Goal: Information Seeking & Learning: Check status

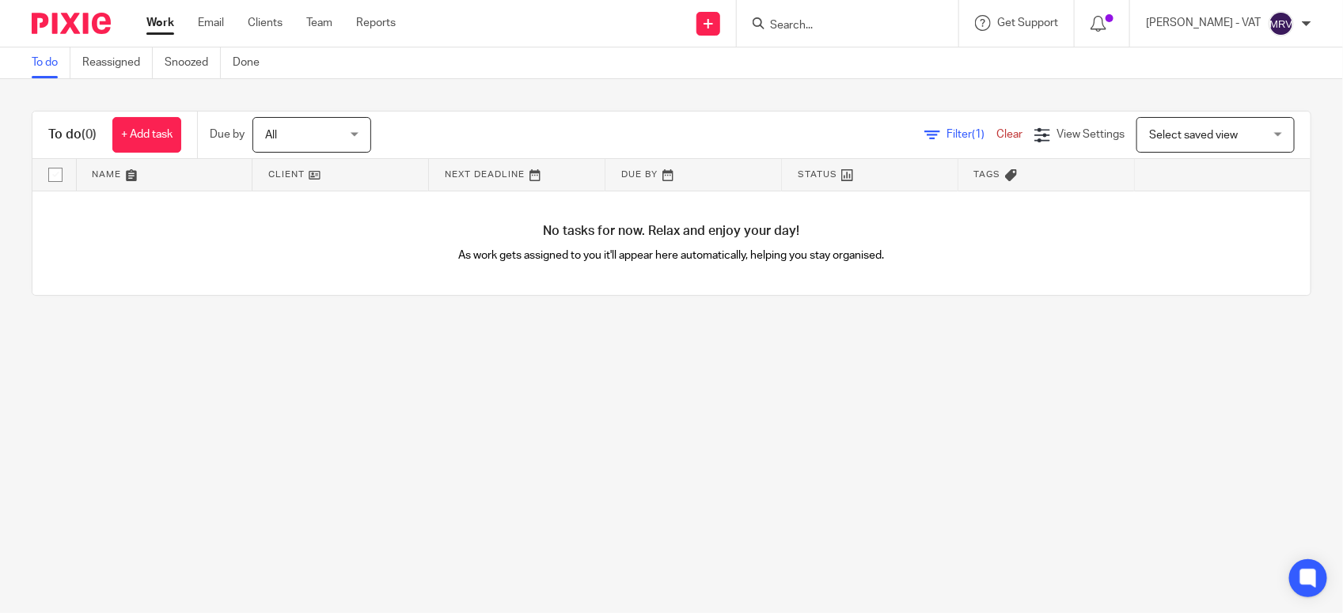
click at [475, 293] on div "No tasks for now. Relax and enjoy your day! As work gets assigned to you it'll …" at bounding box center [671, 243] width 1278 height 104
click at [339, 328] on main "To do Reassigned Snoozed Done To do (0) + Add task Due by All All Today Tomorro…" at bounding box center [671, 306] width 1343 height 613
click at [453, 267] on div "No tasks for now. Relax and enjoy your day! As work gets assigned to you it'll …" at bounding box center [671, 243] width 1278 height 104
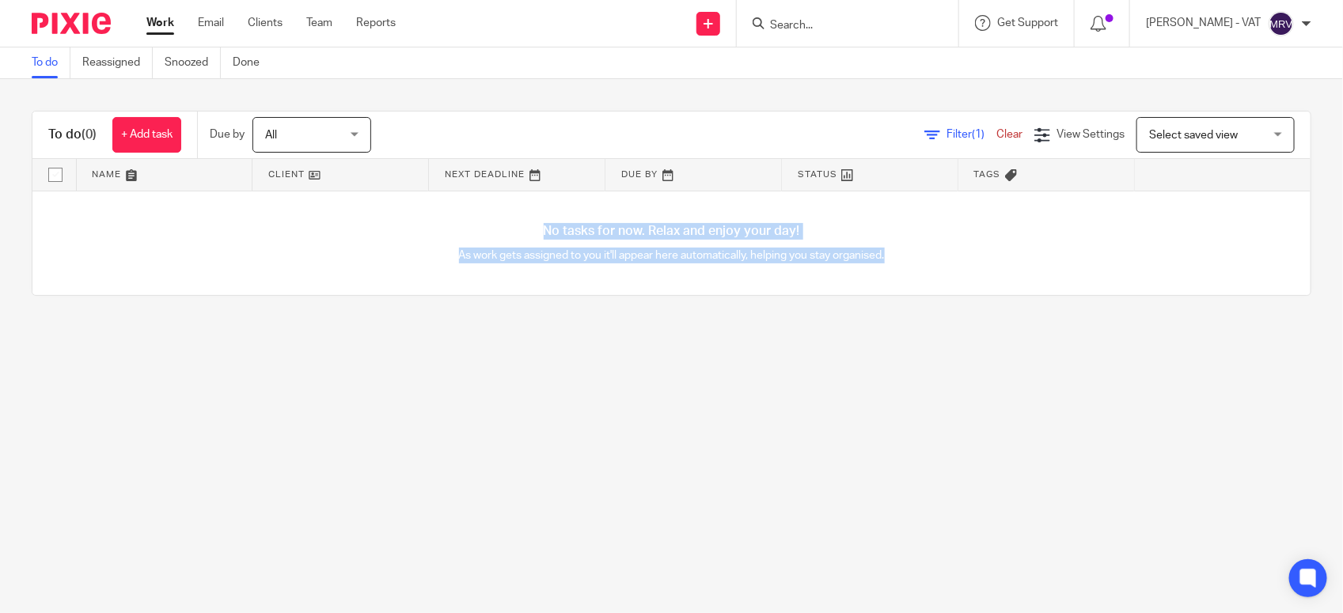
drag, startPoint x: 530, startPoint y: 230, endPoint x: 880, endPoint y: 270, distance: 352.0
click at [880, 270] on div "No tasks for now. Relax and enjoy your day! As work gets assigned to you it'll …" at bounding box center [671, 243] width 1278 height 104
click at [614, 396] on main "To do Reassigned Snoozed Done To do (0) + Add task Due by All All Today Tomorro…" at bounding box center [671, 306] width 1343 height 613
drag, startPoint x: 520, startPoint y: 230, endPoint x: 876, endPoint y: 270, distance: 358.3
click at [876, 270] on div "No tasks for now. Relax and enjoy your day! As work gets assigned to you it'll …" at bounding box center [671, 243] width 1278 height 104
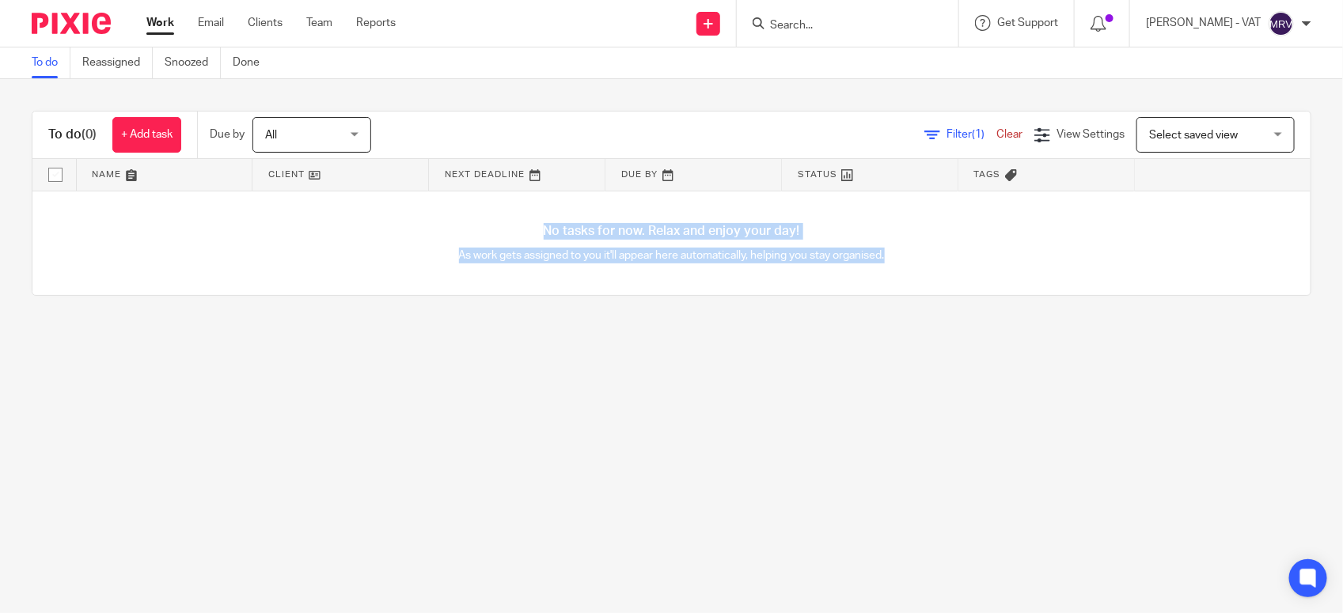
click at [518, 406] on main "To do Reassigned Snoozed Done To do (0) + Add task Due by All All Today Tomorro…" at bounding box center [671, 306] width 1343 height 613
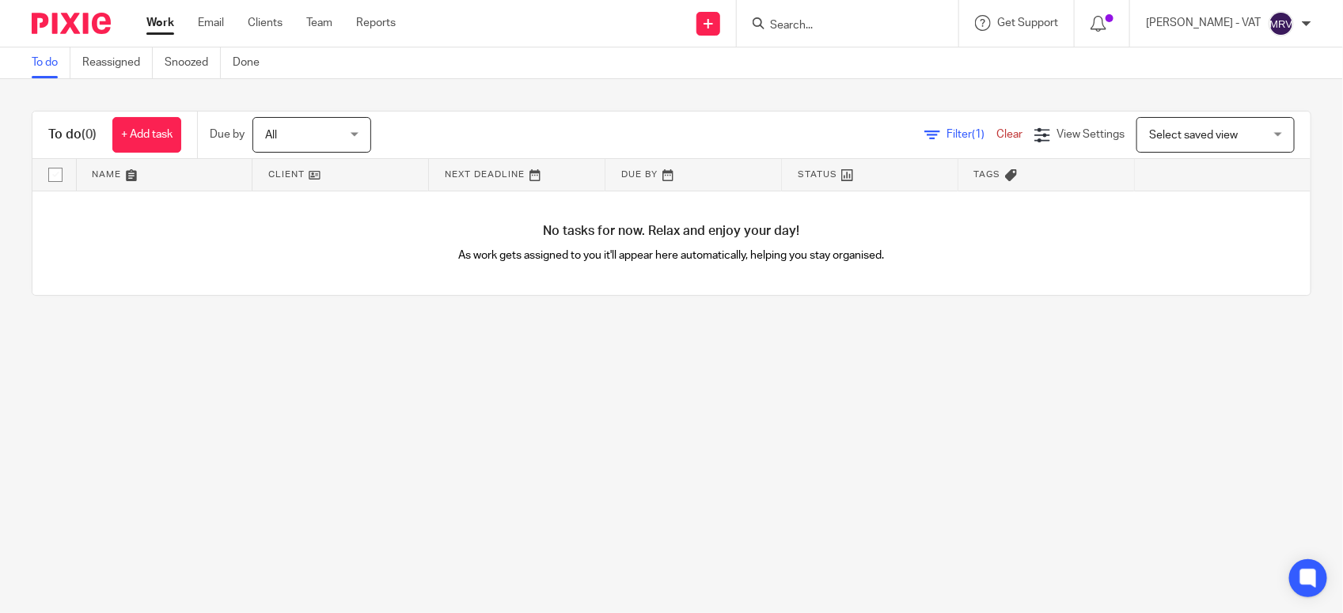
click at [1215, 142] on span "Select saved view" at bounding box center [1207, 134] width 116 height 33
click at [788, 317] on div "To do (0) + Add task Due by All All Today Tomorrow This week Next week This mon…" at bounding box center [671, 203] width 1343 height 248
click at [400, 488] on main "To do Reassigned Snoozed Done To do (0) + Add task Due by All All Today Tomorro…" at bounding box center [671, 306] width 1343 height 613
click at [344, 485] on main "To do Reassigned Snoozed Done To do (0) + Add task Due by All All Today Tomorro…" at bounding box center [671, 306] width 1343 height 613
click at [382, 455] on main "To do Reassigned Snoozed Done To do (0) + Add task Due by All All Today Tomorro…" at bounding box center [671, 306] width 1343 height 613
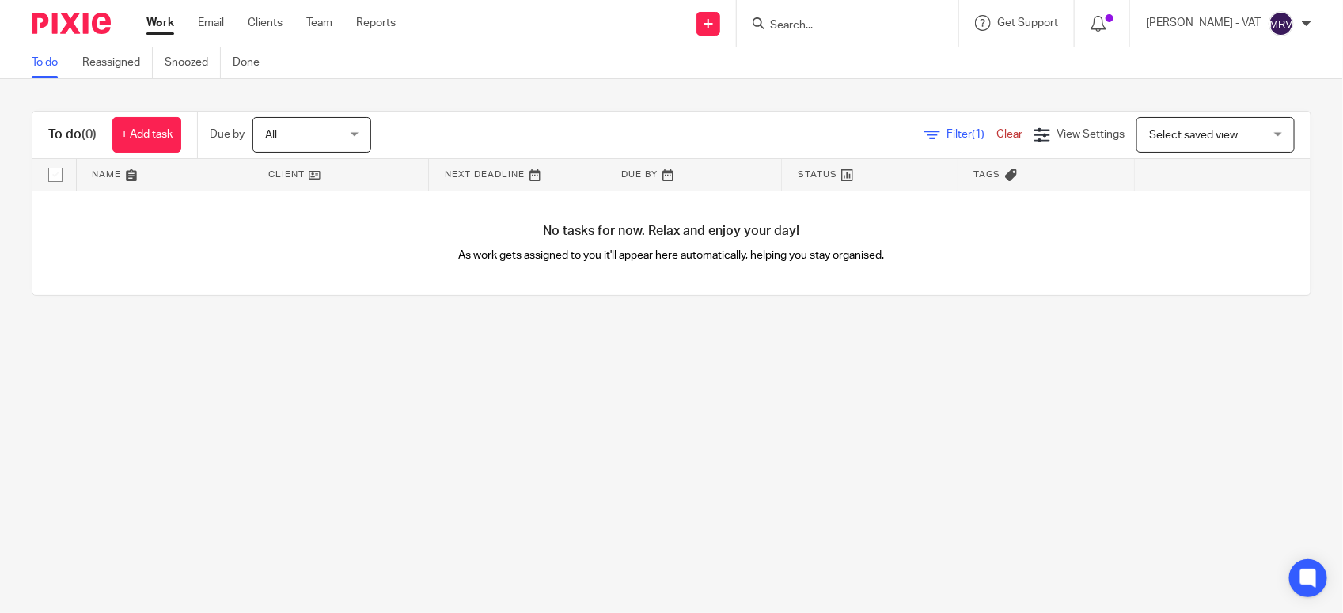
click at [671, 400] on main "To do Reassigned Snoozed Done To do (0) + Add task Due by All All Today Tomorro…" at bounding box center [671, 306] width 1343 height 613
drag, startPoint x: 712, startPoint y: 370, endPoint x: 710, endPoint y: 349, distance: 20.7
click at [712, 370] on main "To do Reassigned Snoozed Done To do (0) + Add task Due by All All Today Tomorro…" at bounding box center [671, 306] width 1343 height 613
click at [563, 414] on main "To do Reassigned Snoozed Done To do (0) + Add task Due by All All Today Tomorro…" at bounding box center [671, 306] width 1343 height 613
click at [226, 536] on main "To do Reassigned Snoozed Done To do (0) + Add task Due by All All Today Tomorro…" at bounding box center [671, 306] width 1343 height 613
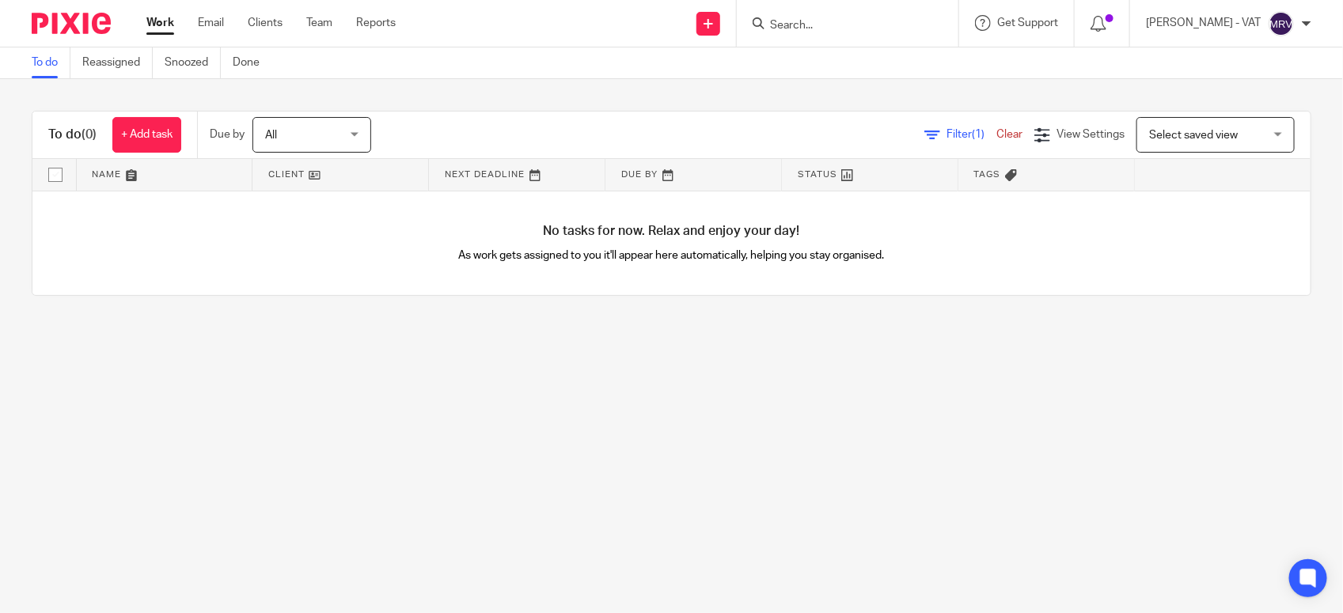
click at [161, 503] on main "To do Reassigned Snoozed Done To do (0) + Add task Due by All All Today Tomorro…" at bounding box center [671, 306] width 1343 height 613
click at [894, 550] on main "To do Reassigned Snoozed Done To do (0) + Add task Due by All All Today Tomorro…" at bounding box center [671, 306] width 1343 height 613
click at [248, 504] on main "To do Reassigned Snoozed Done To do (0) + Add task Due by All All Today Tomorro…" at bounding box center [671, 306] width 1343 height 613
click at [440, 420] on main "To do Reassigned Snoozed Done To do (0) + Add task Due by All All Today Tomorro…" at bounding box center [671, 306] width 1343 height 613
click at [665, 469] on main "To do Reassigned Snoozed Done To do (0) + Add task Due by All All Today Tomorro…" at bounding box center [671, 306] width 1343 height 613
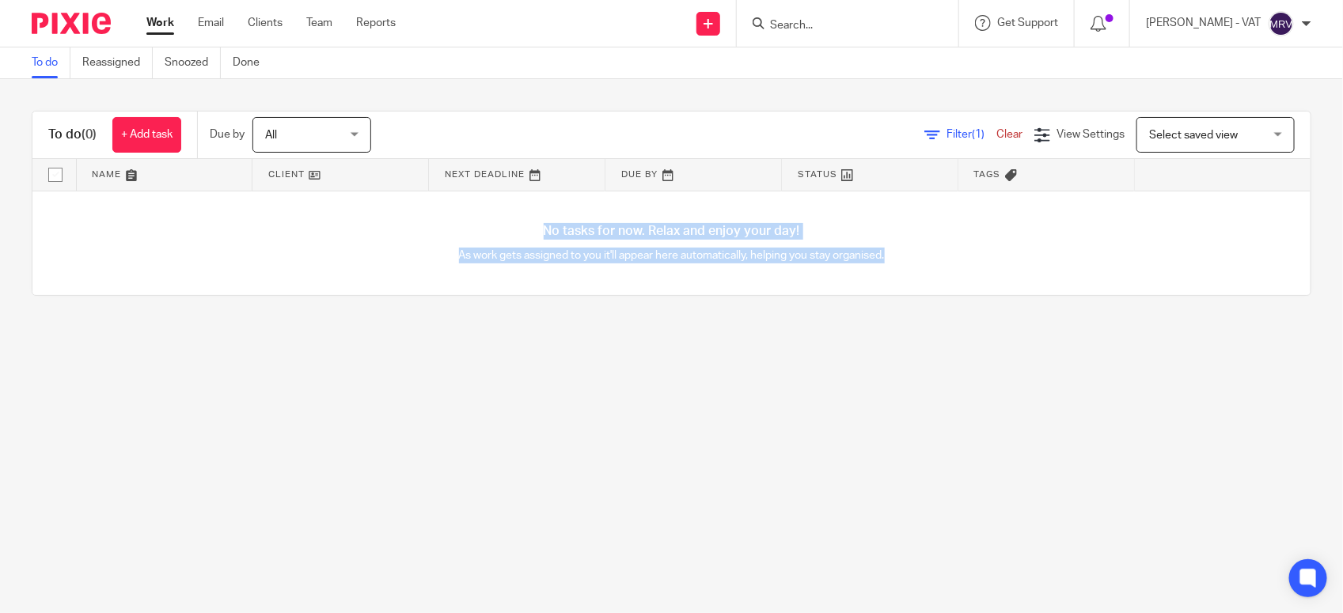
drag, startPoint x: 525, startPoint y: 226, endPoint x: 880, endPoint y: 275, distance: 358.6
click at [880, 275] on div "No tasks for now. Relax and enjoy your day! As work gets assigned to you it'll …" at bounding box center [671, 243] width 1278 height 104
drag, startPoint x: 880, startPoint y: 275, endPoint x: 722, endPoint y: 388, distance: 193.9
click at [722, 388] on main "To do Reassigned Snoozed Done To do (0) + Add task Due by All All Today Tomorro…" at bounding box center [671, 306] width 1343 height 613
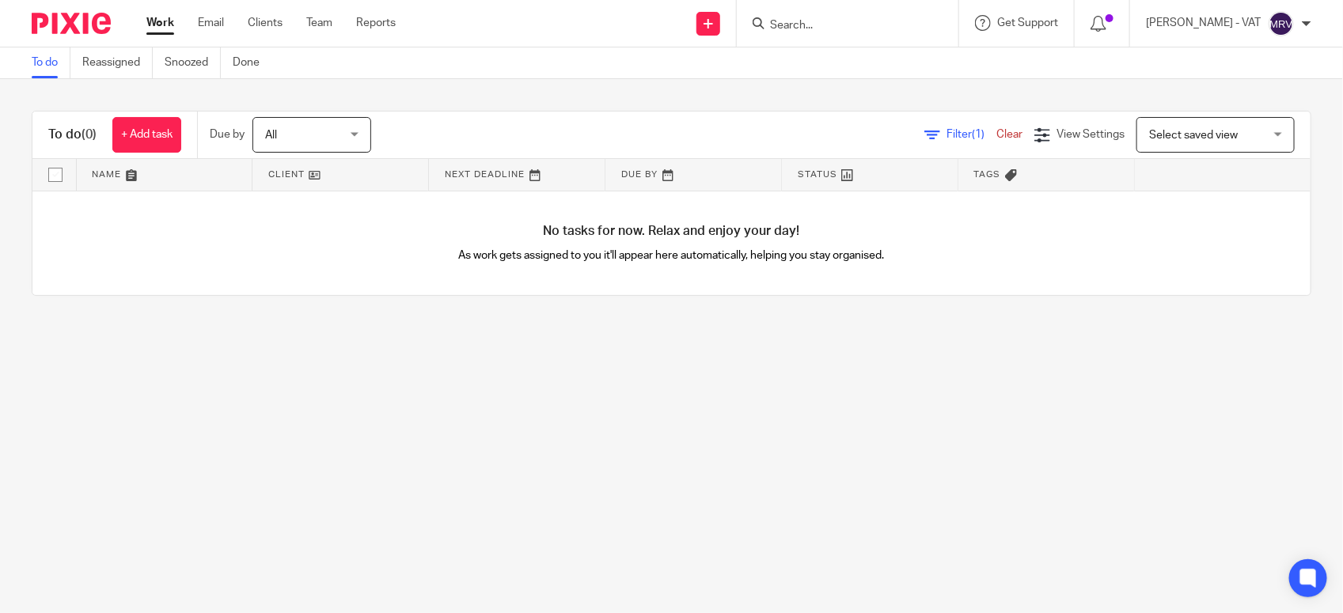
click at [55, 62] on link "To do" at bounding box center [51, 62] width 39 height 31
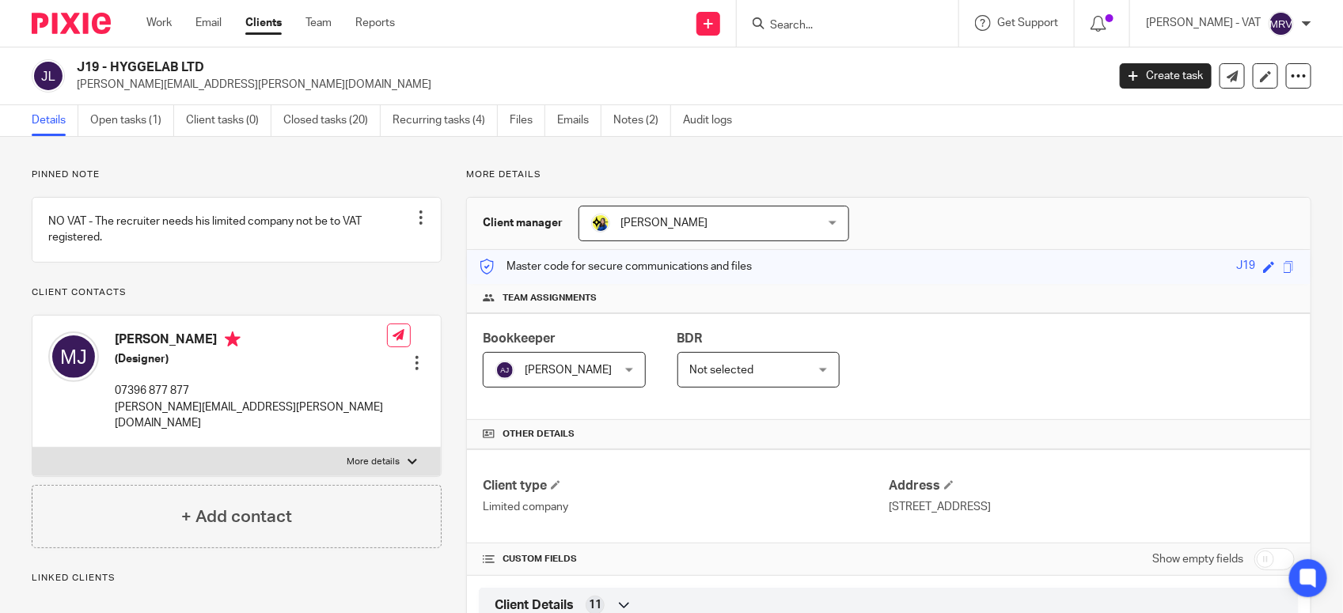
click at [859, 429] on h4 "Other details" at bounding box center [889, 434] width 812 height 13
click at [840, 33] on div at bounding box center [848, 23] width 222 height 47
click at [840, 32] on input "Search" at bounding box center [839, 26] width 142 height 14
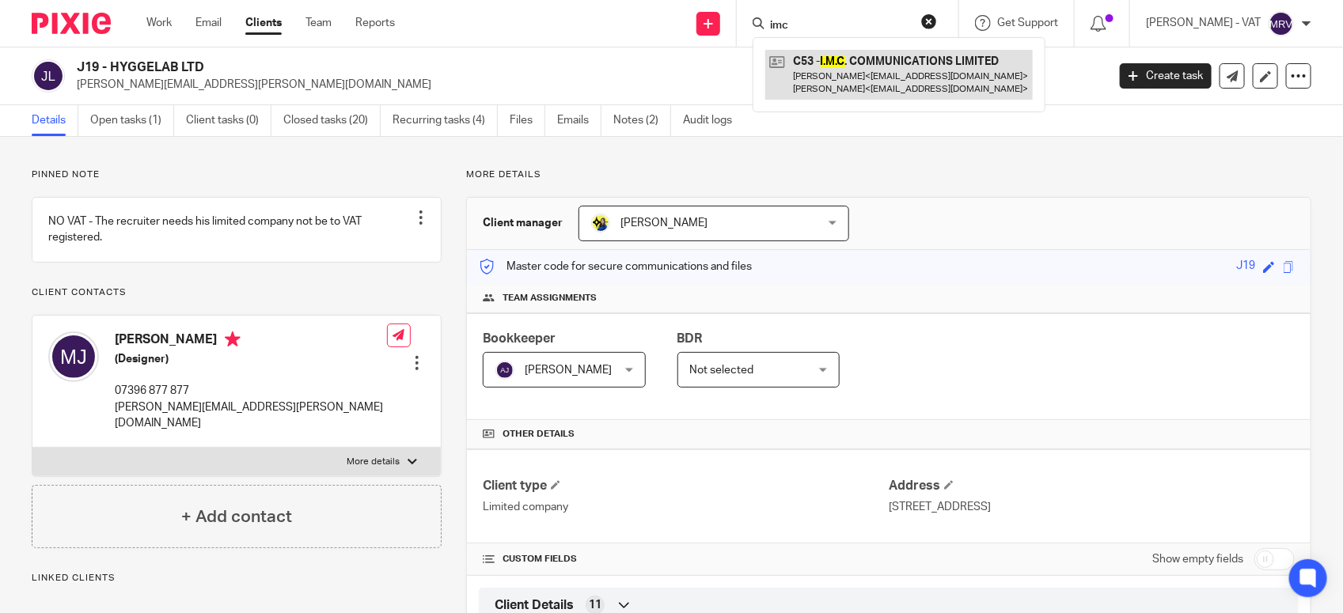
type input "imc"
click at [863, 87] on link at bounding box center [898, 74] width 267 height 49
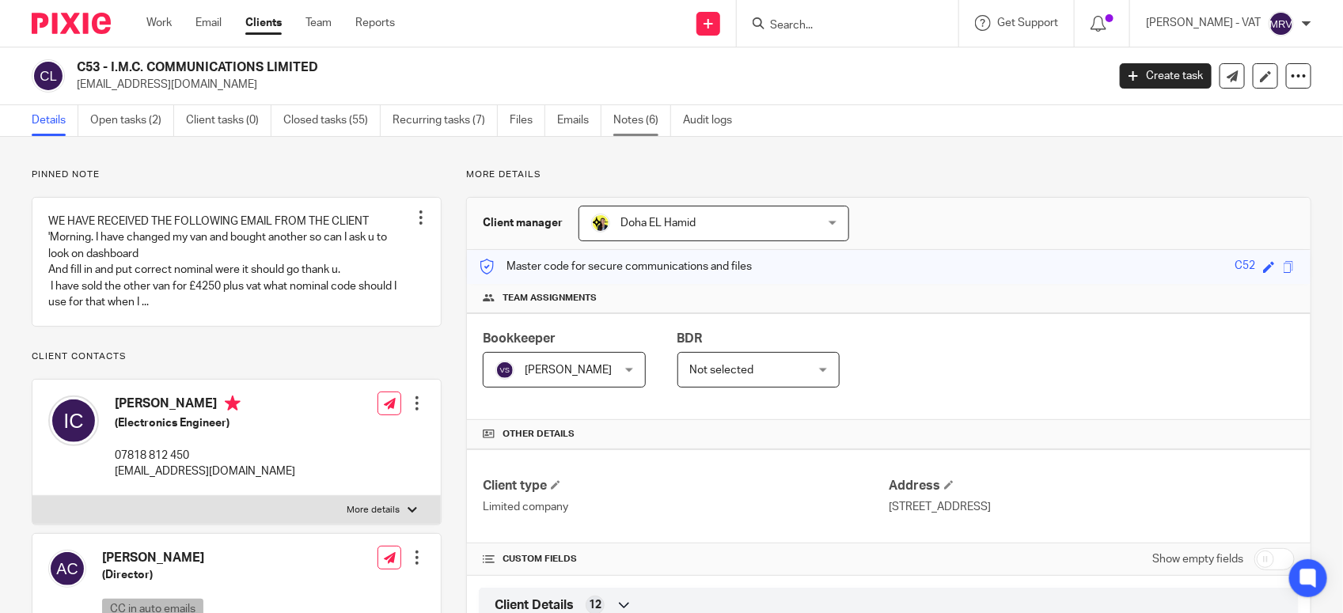
click at [635, 127] on link "Notes (6)" at bounding box center [642, 120] width 58 height 31
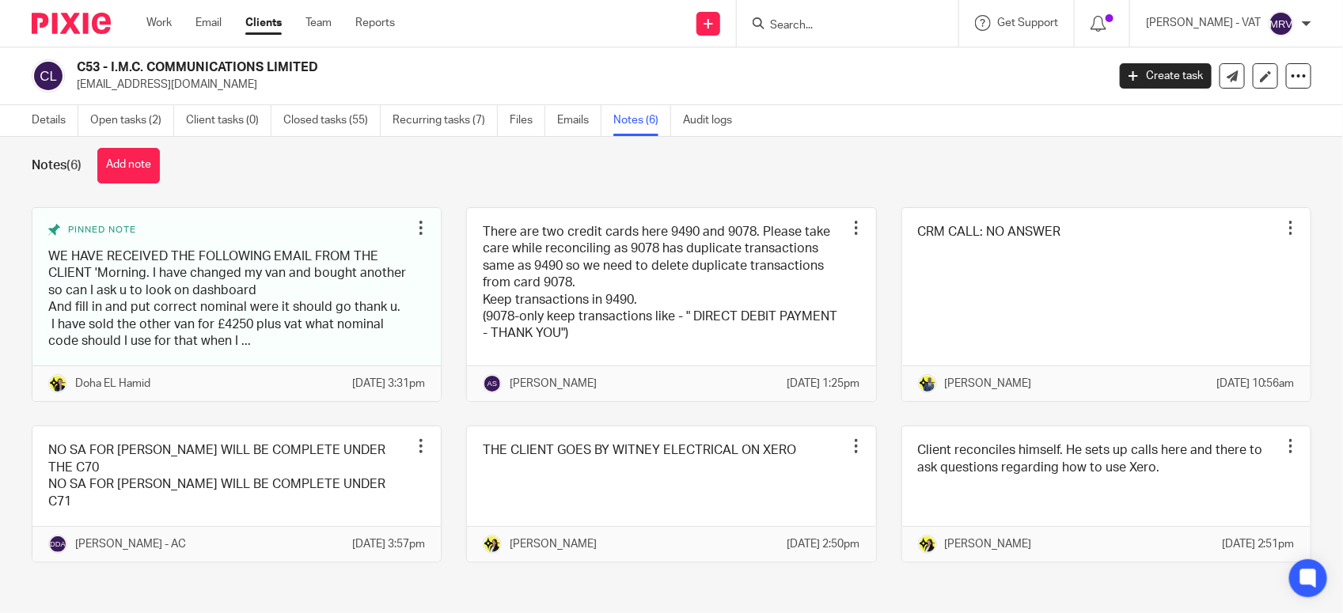
scroll to position [26, 0]
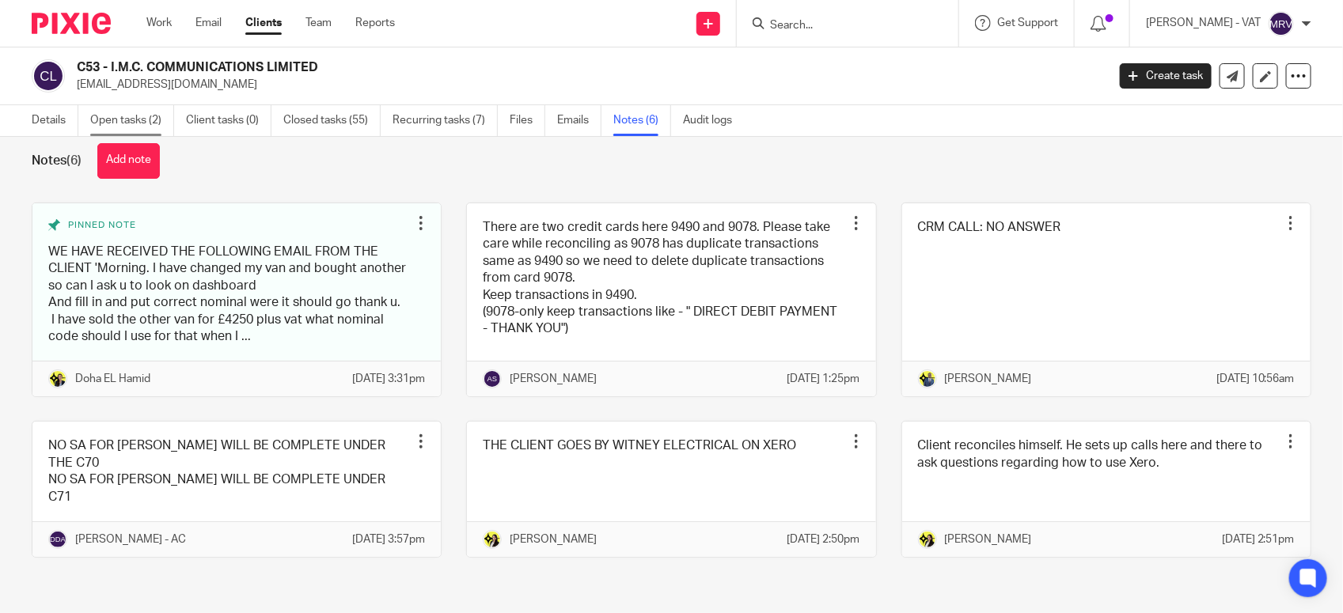
click at [154, 123] on link "Open tasks (2)" at bounding box center [132, 120] width 84 height 31
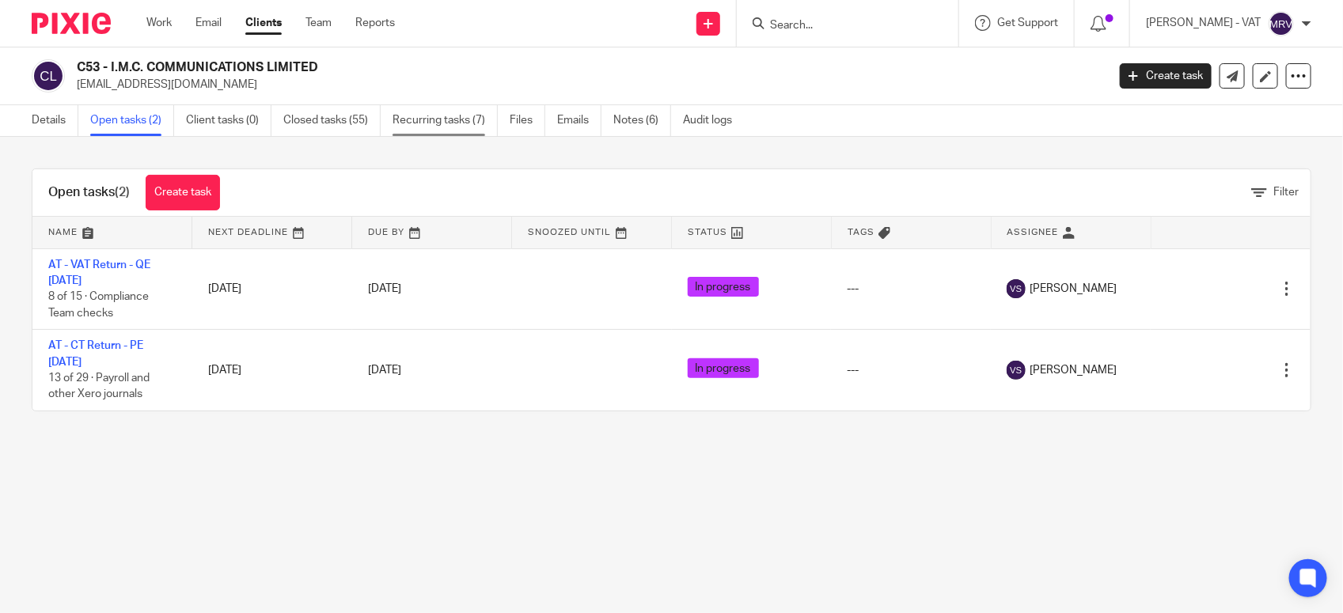
click at [445, 123] on link "Recurring tasks (7)" at bounding box center [444, 120] width 105 height 31
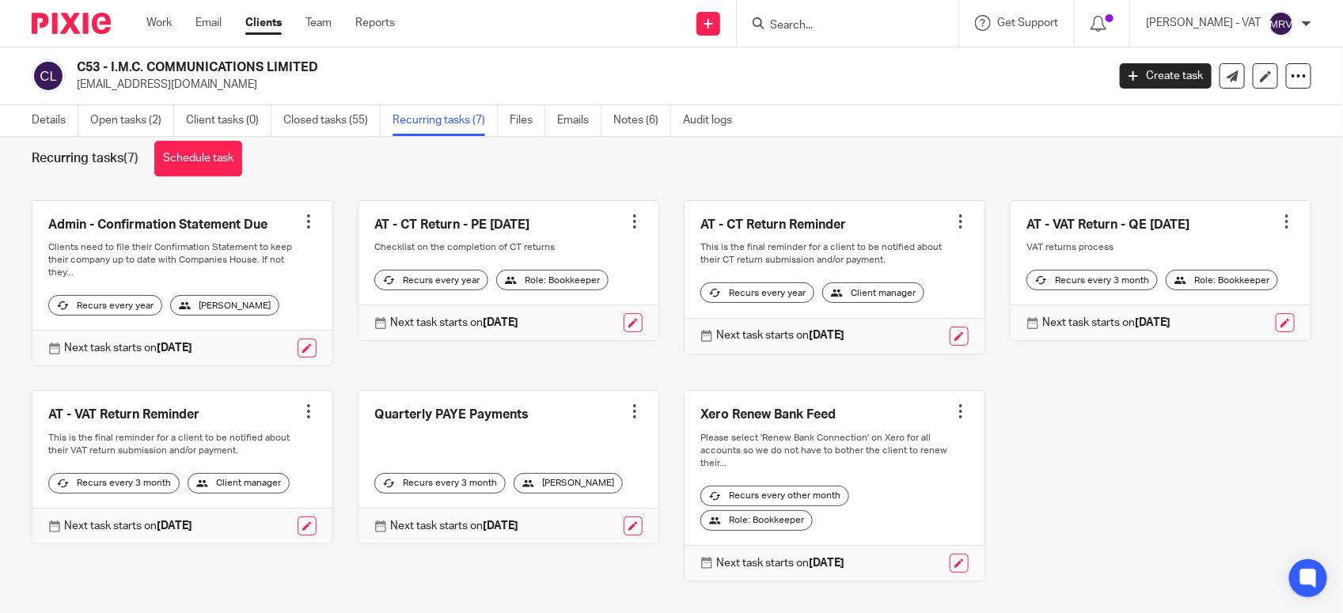
scroll to position [53, 0]
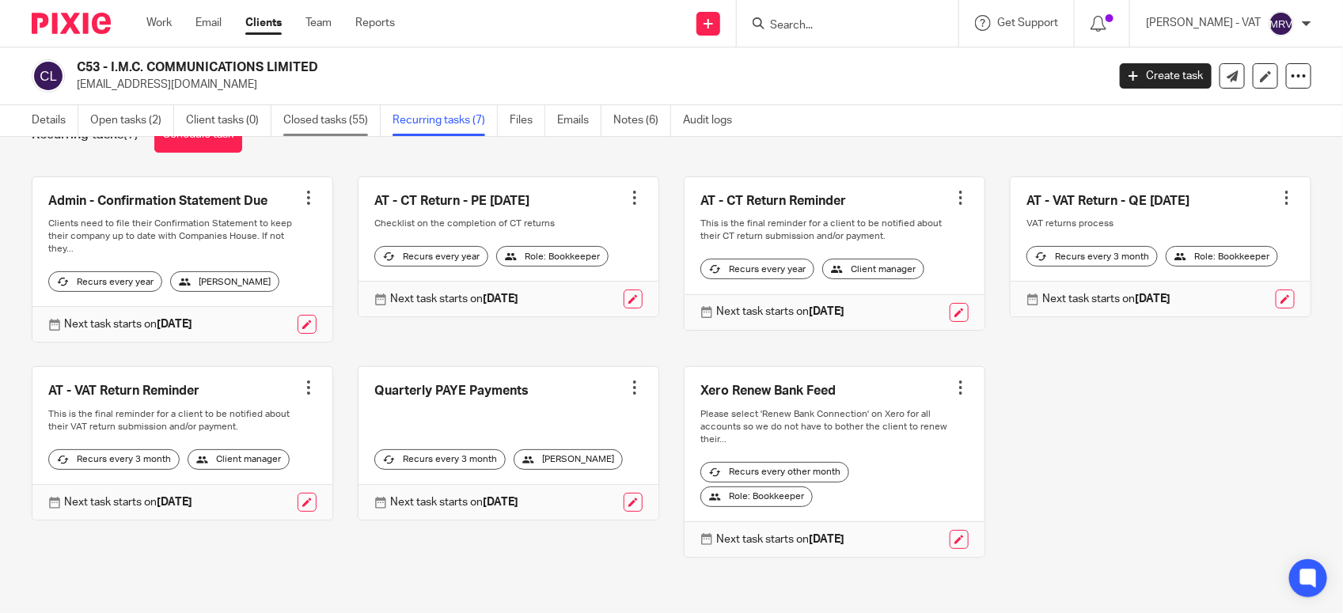
click at [340, 120] on link "Closed tasks (55)" at bounding box center [331, 120] width 97 height 31
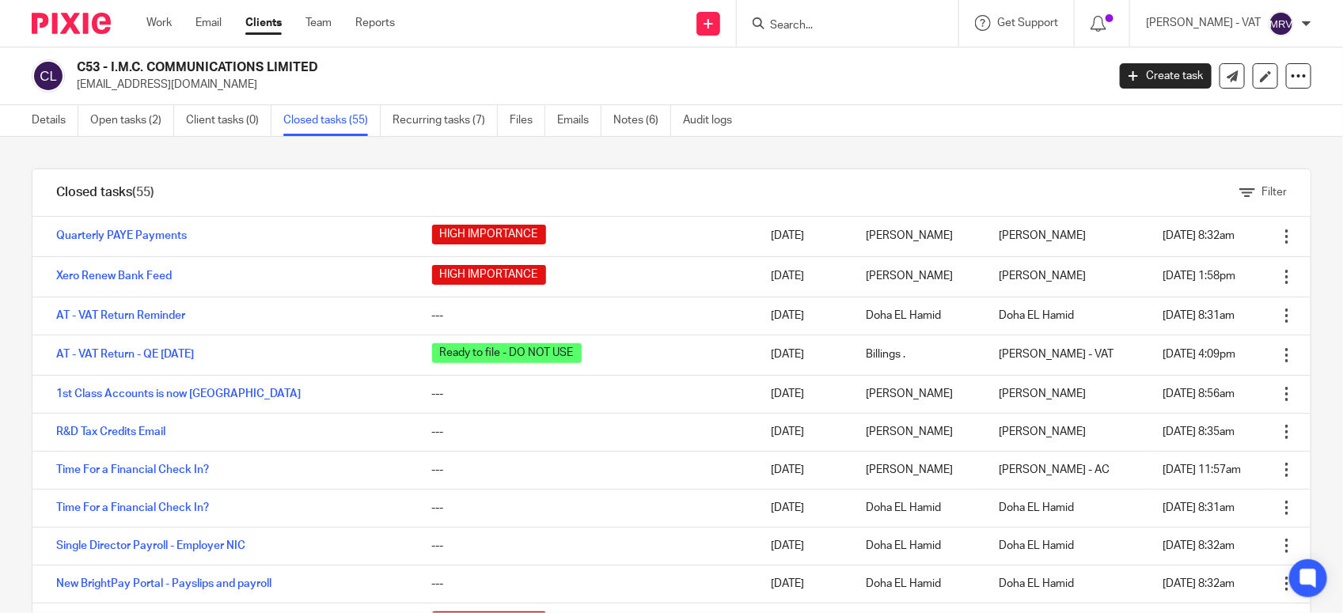
scroll to position [198, 0]
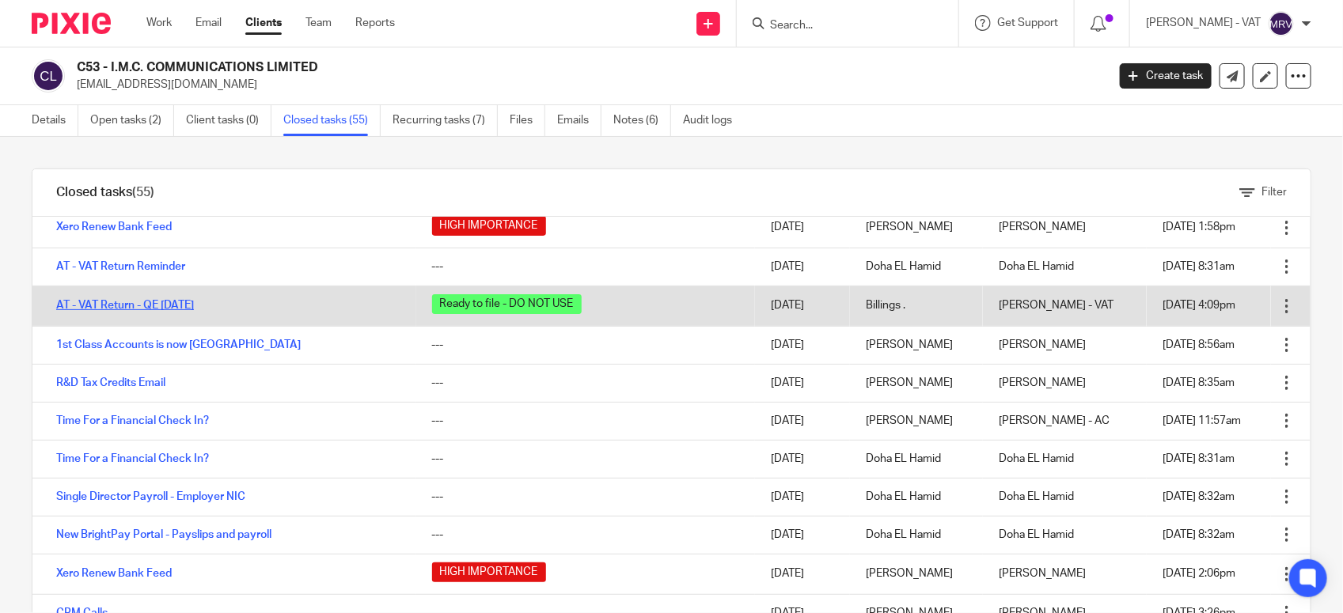
click at [176, 301] on link "AT - VAT Return - QE [DATE]" at bounding box center [125, 305] width 138 height 11
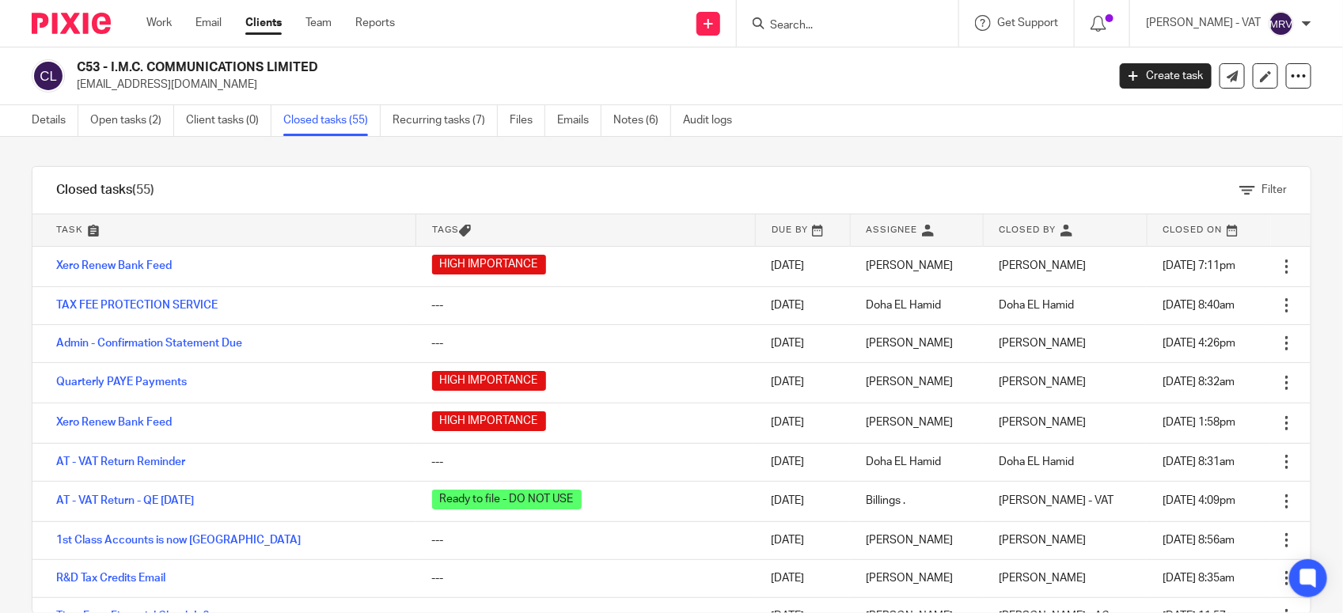
scroll to position [0, 0]
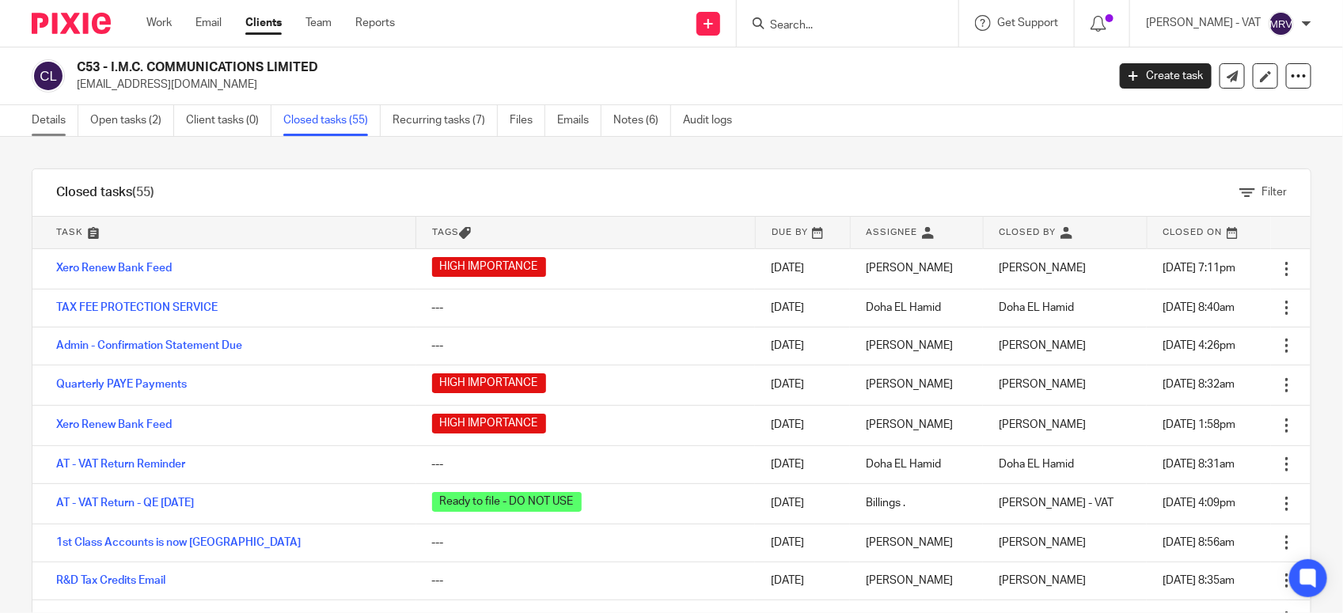
click at [42, 117] on link "Details" at bounding box center [55, 120] width 47 height 31
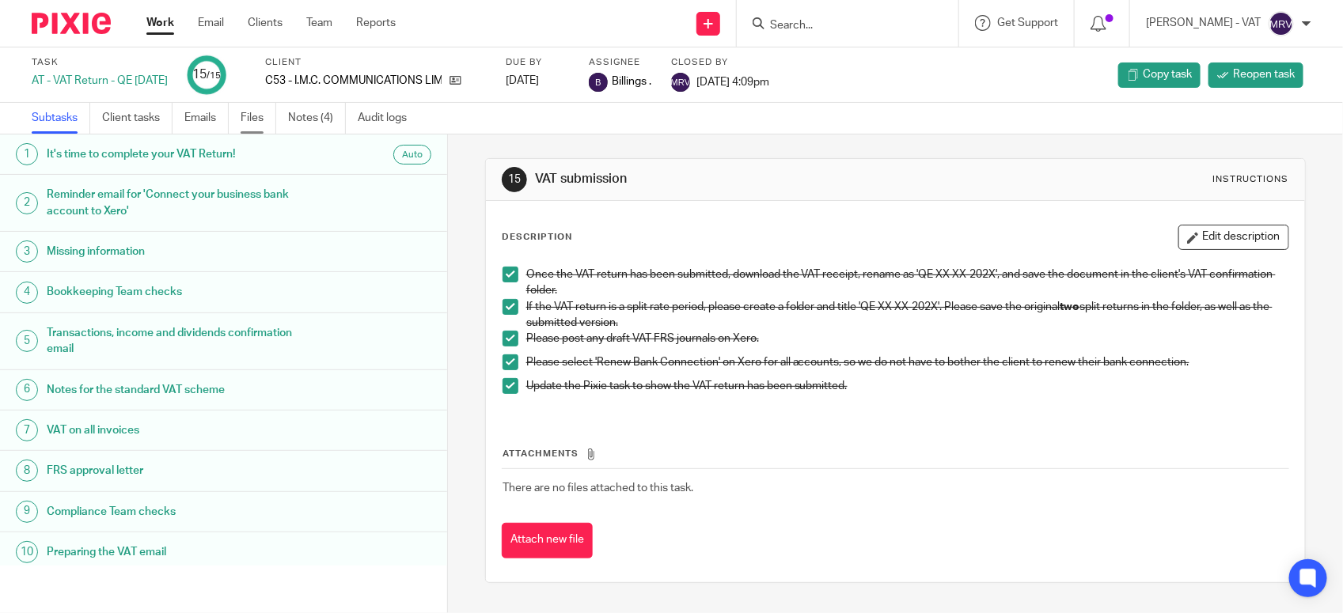
click at [260, 116] on link "Files" at bounding box center [259, 118] width 36 height 31
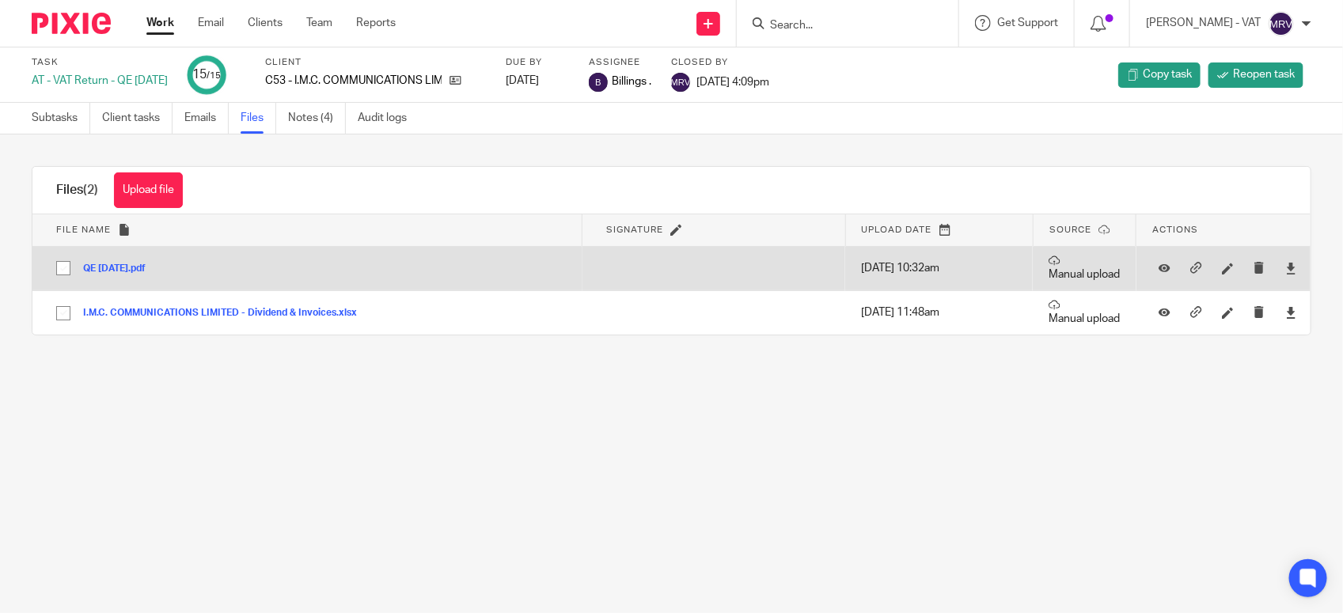
click at [120, 267] on button "QE [DATE].pdf" at bounding box center [120, 269] width 74 height 11
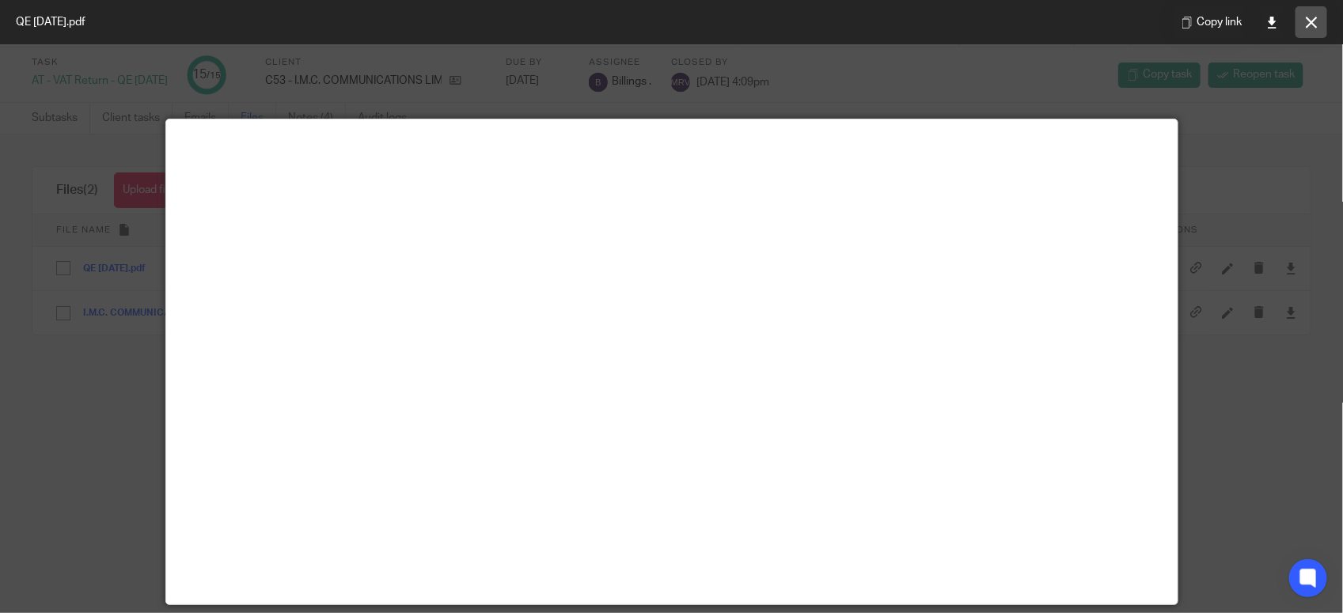
click at [1312, 32] on button at bounding box center [1311, 22] width 32 height 32
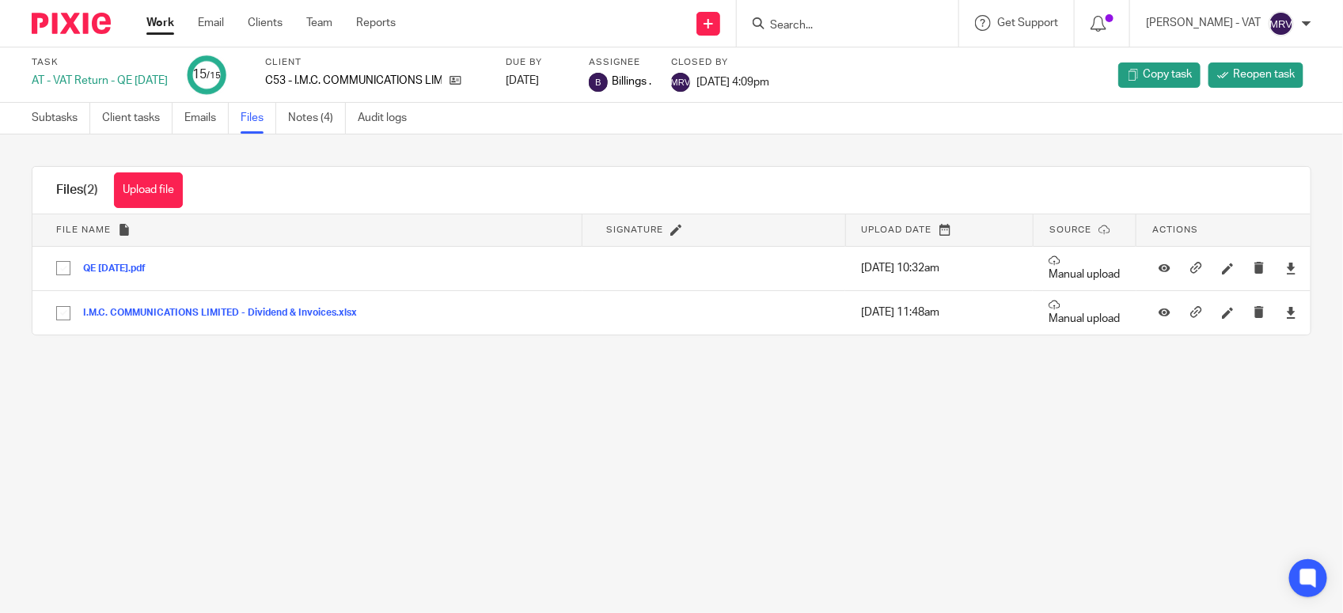
click at [782, 461] on main "Task AT - VAT Return - QE [DATE] 15 /15 Client C53 - I.M.C. COMMUNICATIONS LIMI…" at bounding box center [671, 306] width 1343 height 613
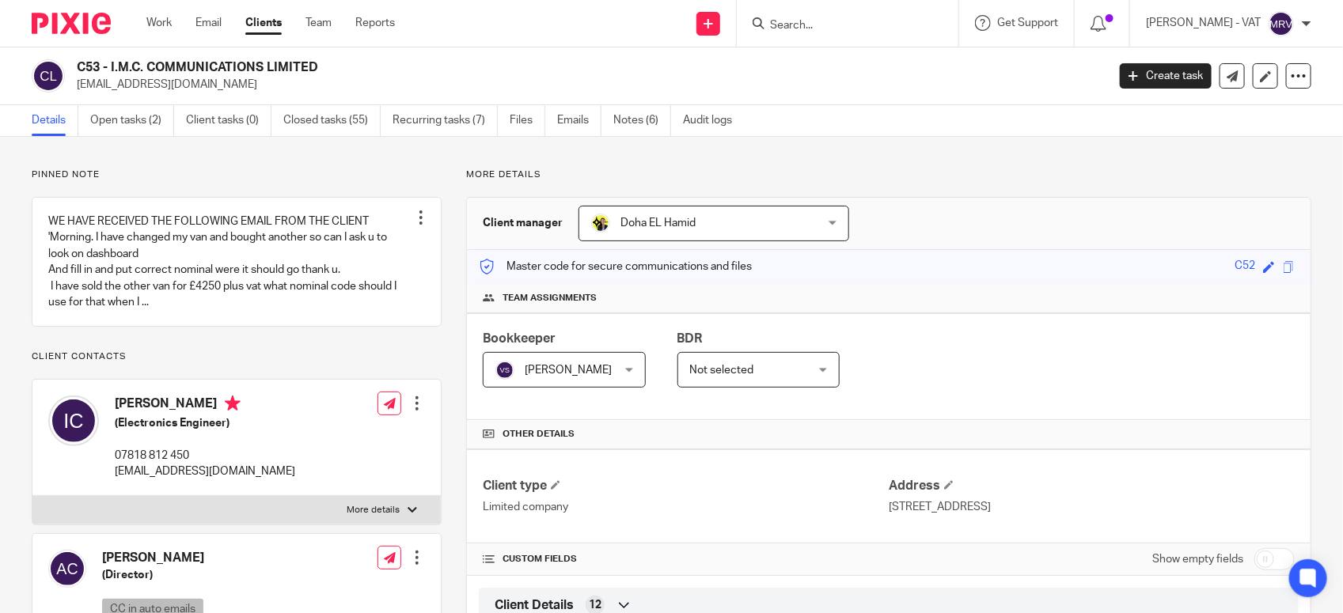
click at [871, 170] on p "More details" at bounding box center [888, 175] width 845 height 13
drag, startPoint x: 108, startPoint y: 66, endPoint x: 335, endPoint y: 67, distance: 226.3
click at [335, 67] on h2 "C53 - I.M.C. COMMUNICATIONS LIMITED" at bounding box center [484, 67] width 815 height 17
click at [116, 71] on h2 "C53 - I.M.C. COMMUNICATIONS LIMITED" at bounding box center [484, 67] width 815 height 17
drag, startPoint x: 109, startPoint y: 65, endPoint x: 333, endPoint y: 58, distance: 224.0
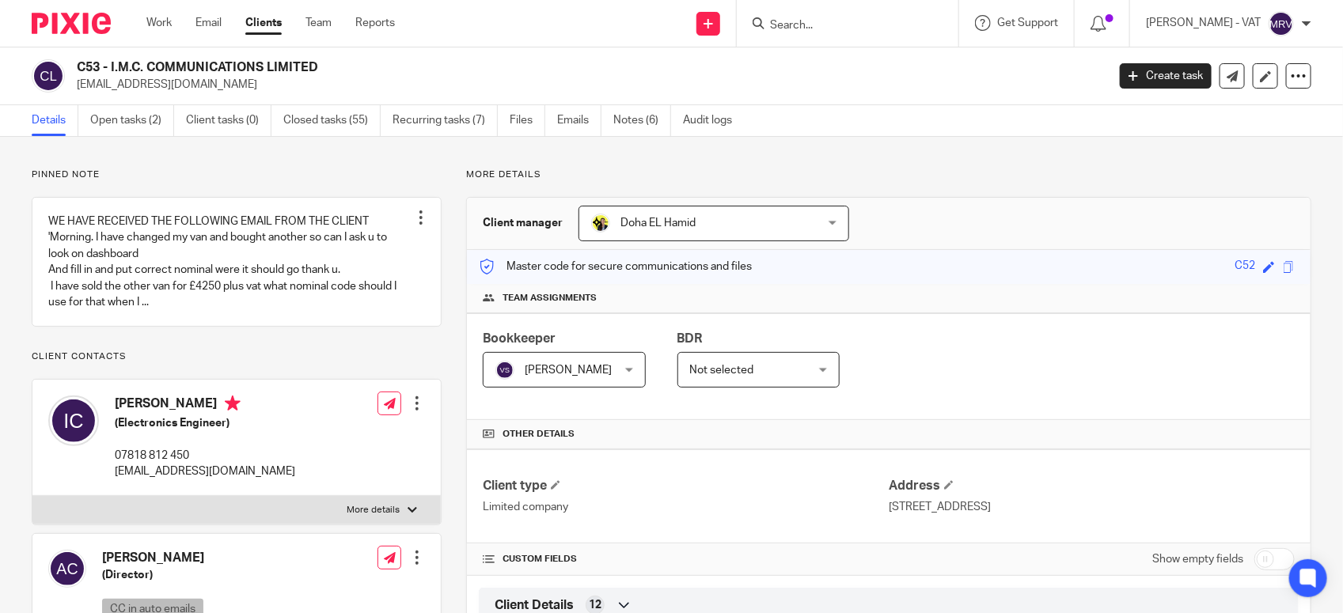
click at [333, 58] on div "C53 - I.M.C. COMMUNICATIONS LIMITED info@witneycarelectrical.co.uk Create task …" at bounding box center [671, 76] width 1343 height 58
copy h2 "I.M.C. COMMUNICATIONS LIMITED"
click at [651, 131] on link "Notes (6)" at bounding box center [642, 120] width 58 height 31
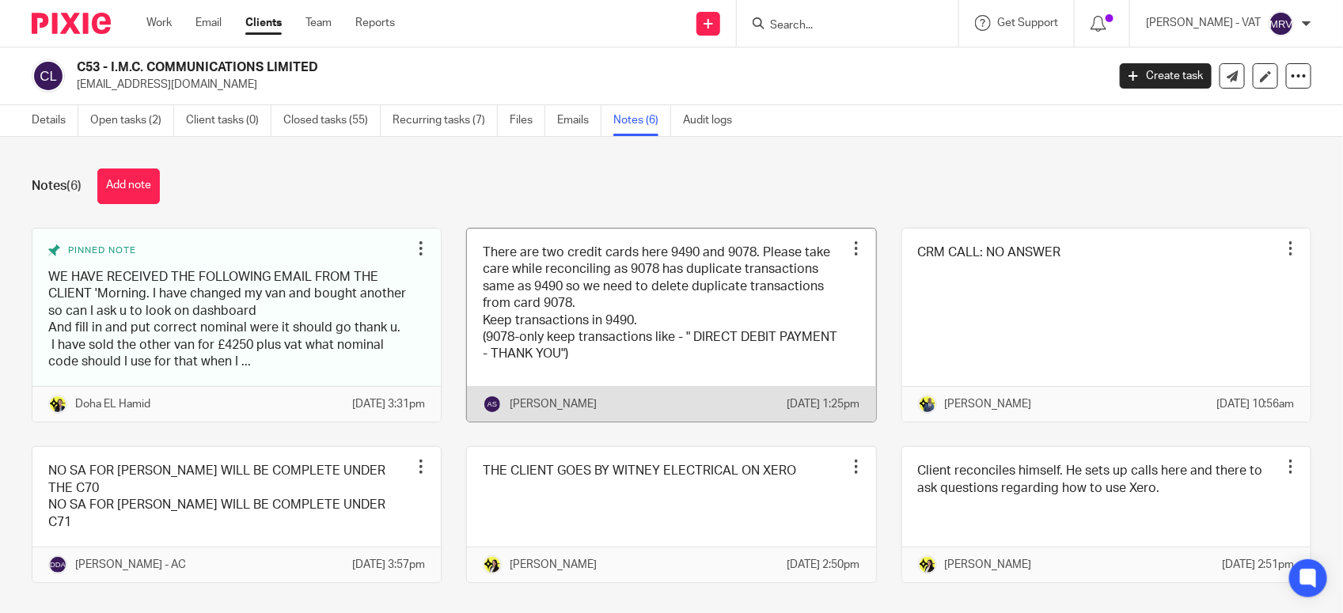
scroll to position [26, 0]
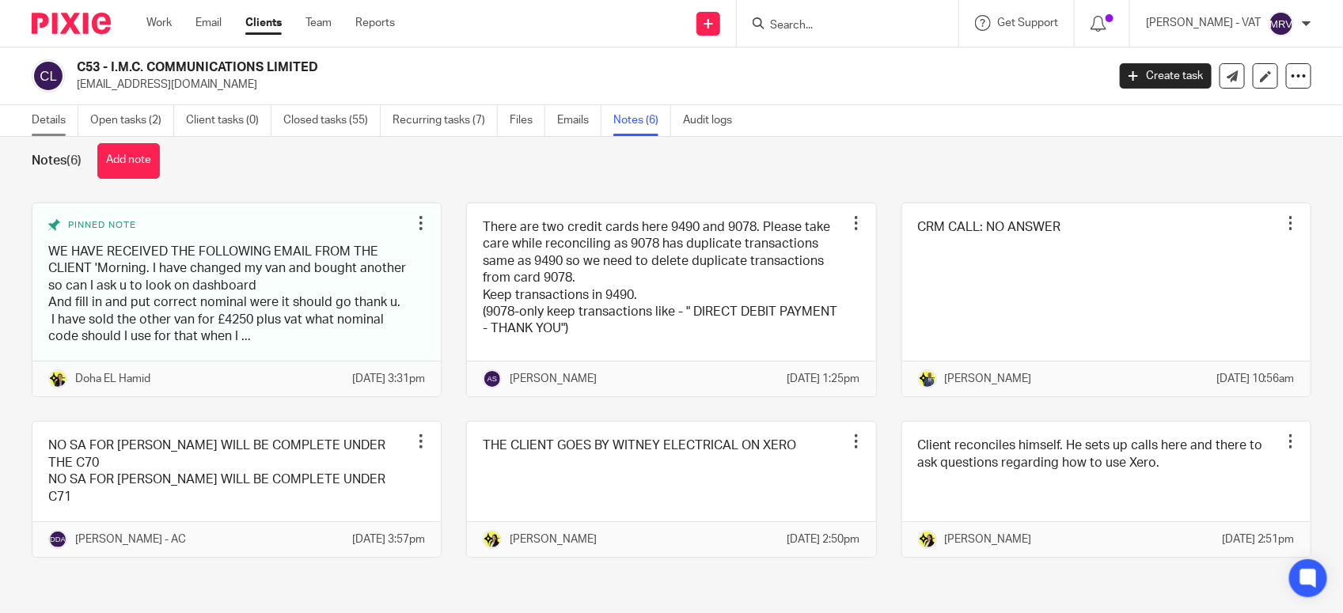
click at [49, 116] on link "Details" at bounding box center [55, 120] width 47 height 31
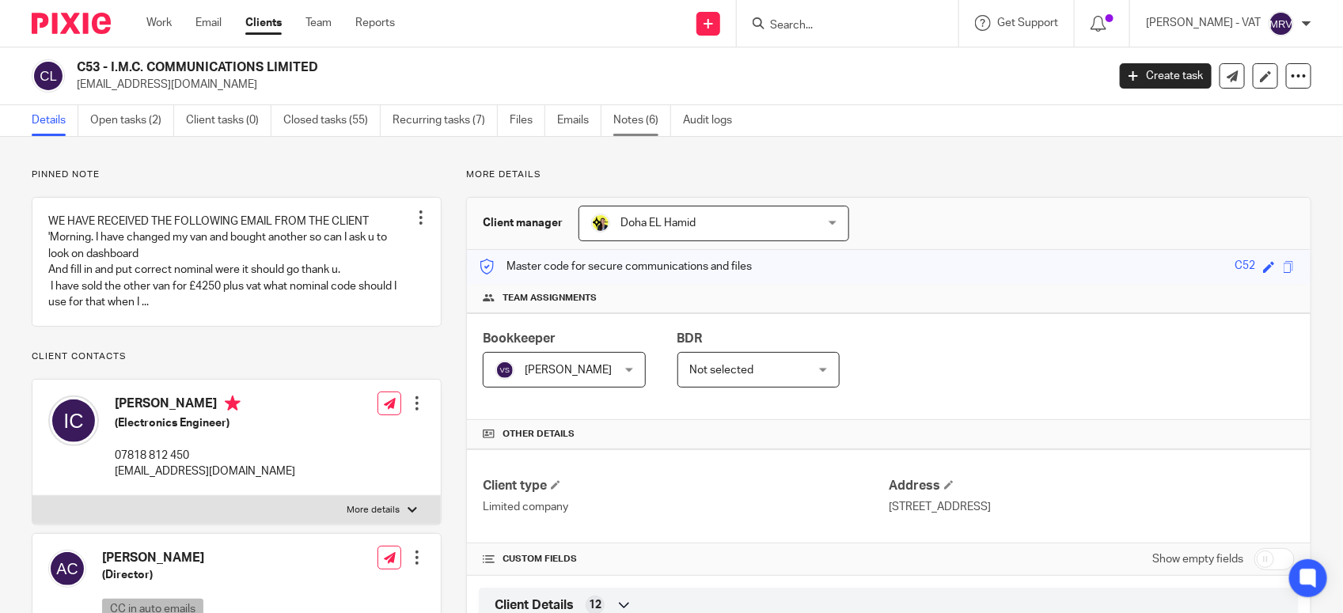
click at [647, 119] on link "Notes (6)" at bounding box center [642, 120] width 58 height 31
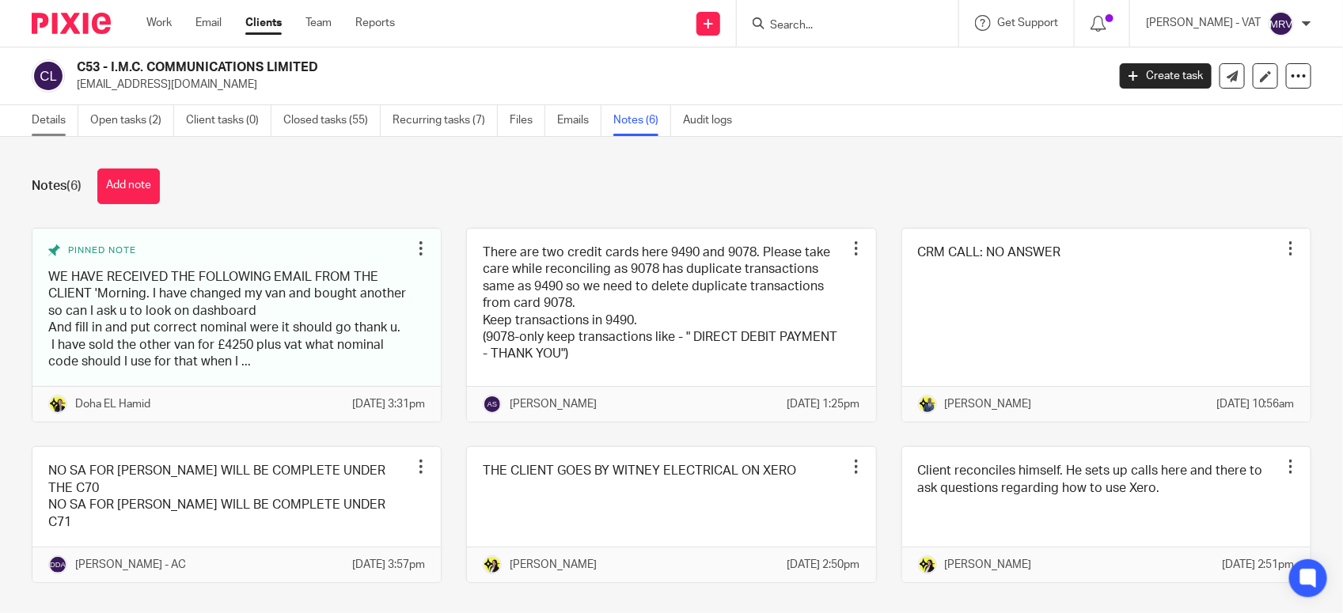
click at [63, 120] on link "Details" at bounding box center [55, 120] width 47 height 31
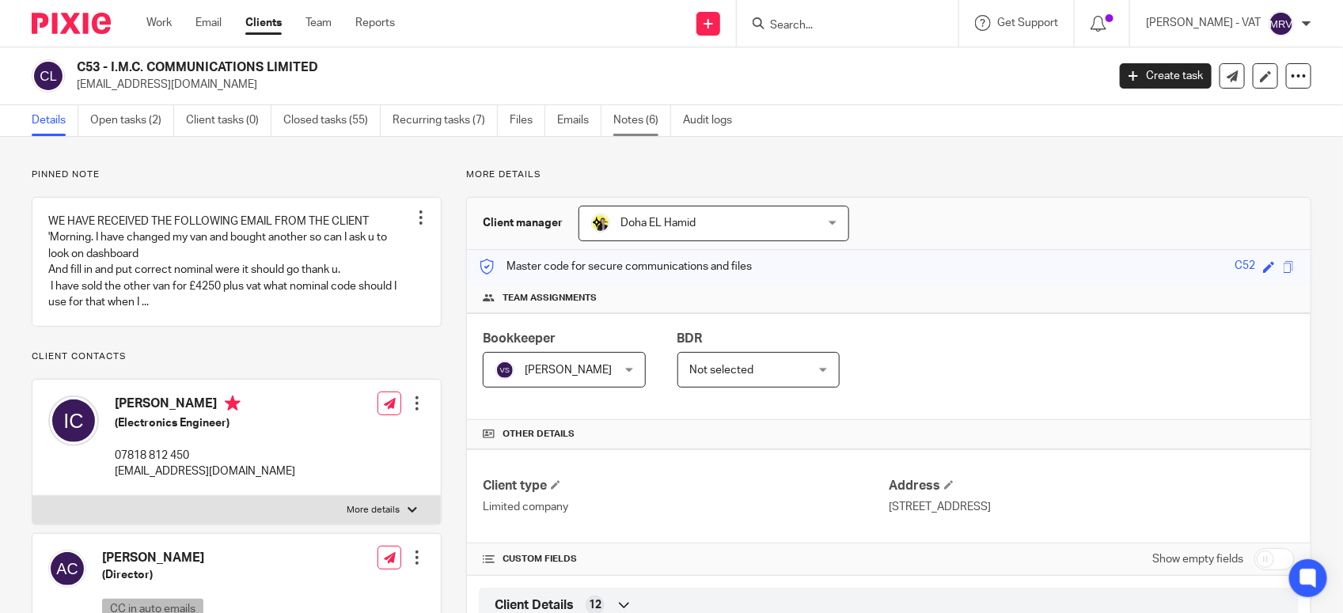
click at [624, 116] on link "Notes (6)" at bounding box center [642, 120] width 58 height 31
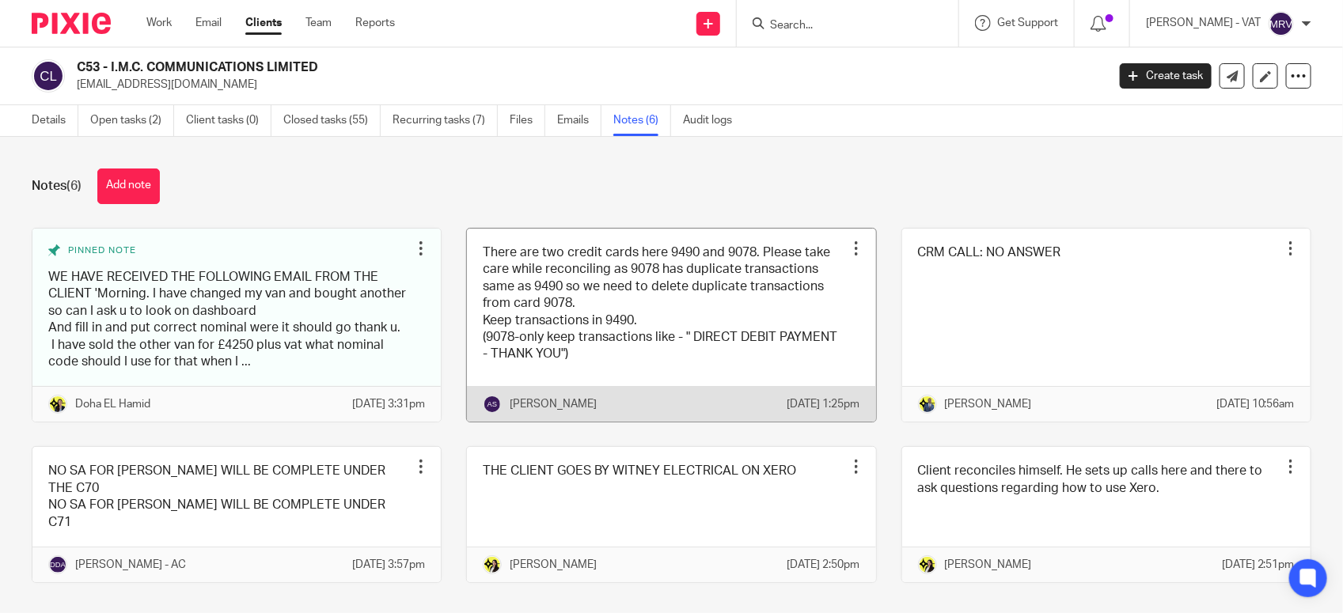
scroll to position [26, 0]
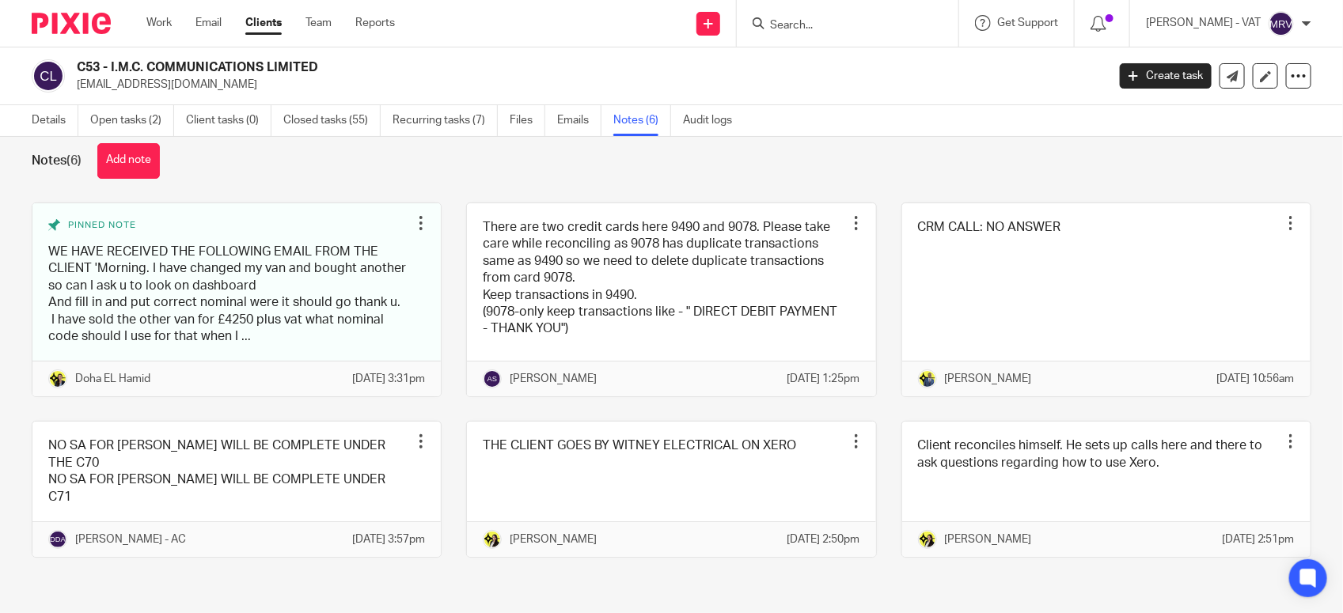
click at [658, 584] on div "Notes (6) Add note Pinned note WE HAVE RECEIVED THE FOLLOWING EMAIL FROM THE CL…" at bounding box center [671, 375] width 1343 height 476
click at [73, 121] on link "Details" at bounding box center [55, 120] width 47 height 31
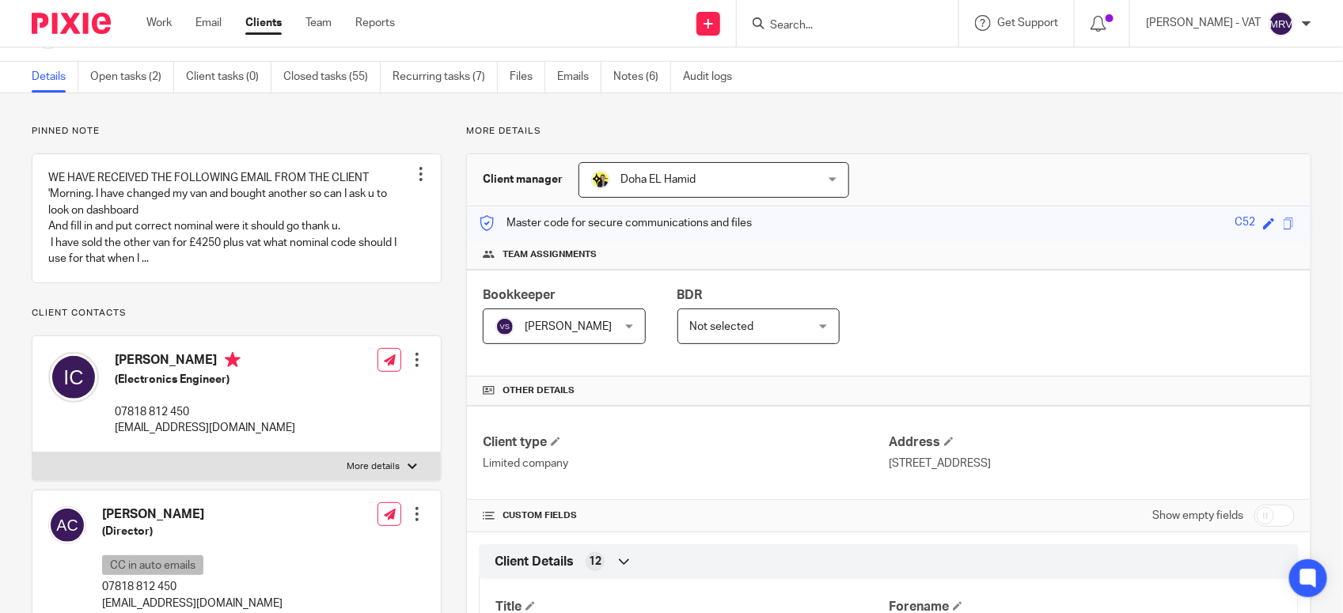
scroll to position [9, 0]
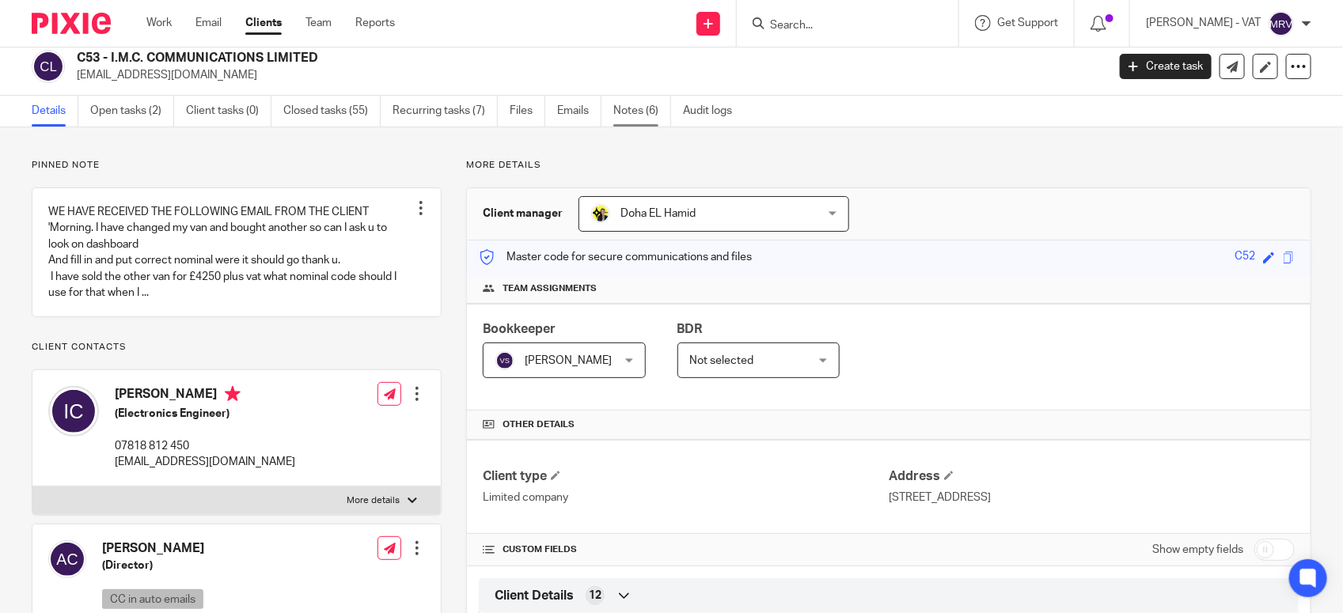
click at [631, 107] on link "Notes (6)" at bounding box center [642, 111] width 58 height 31
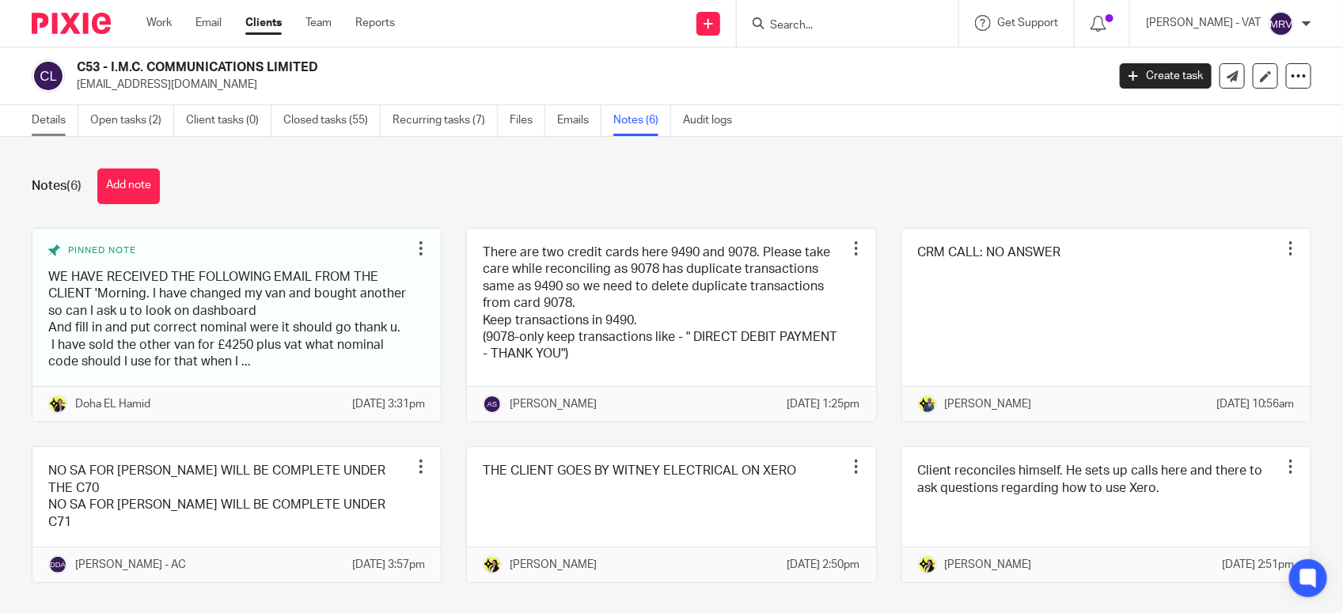
click at [44, 116] on link "Details" at bounding box center [55, 120] width 47 height 31
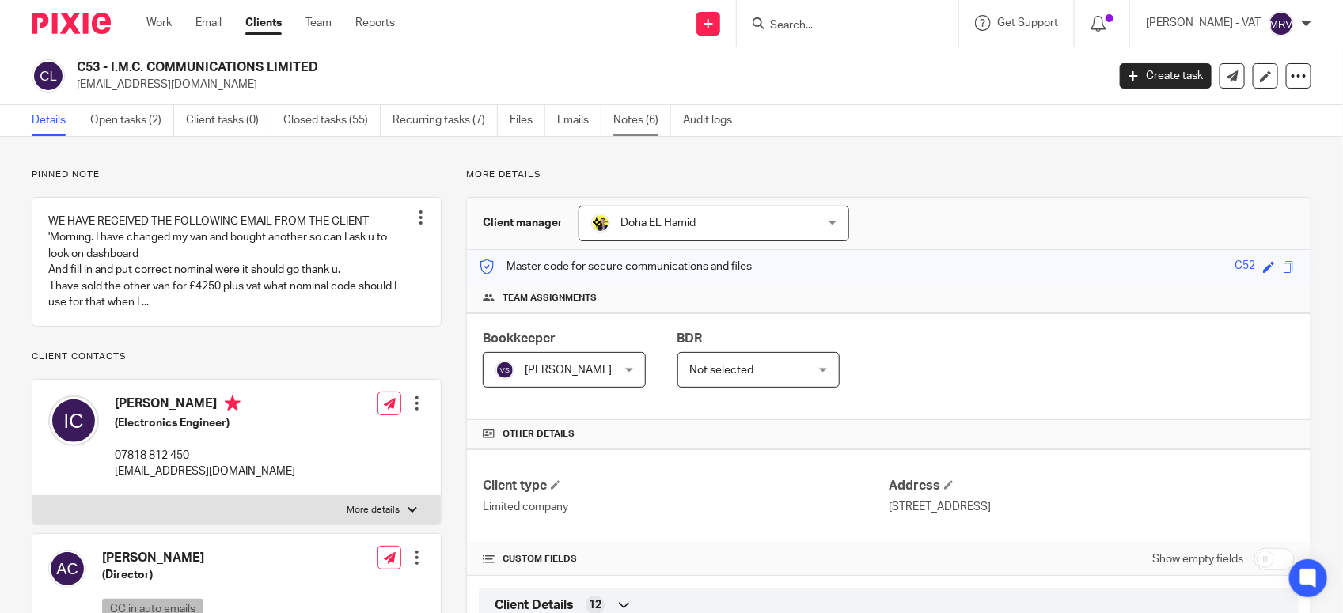
click at [629, 124] on link "Notes (6)" at bounding box center [642, 120] width 58 height 31
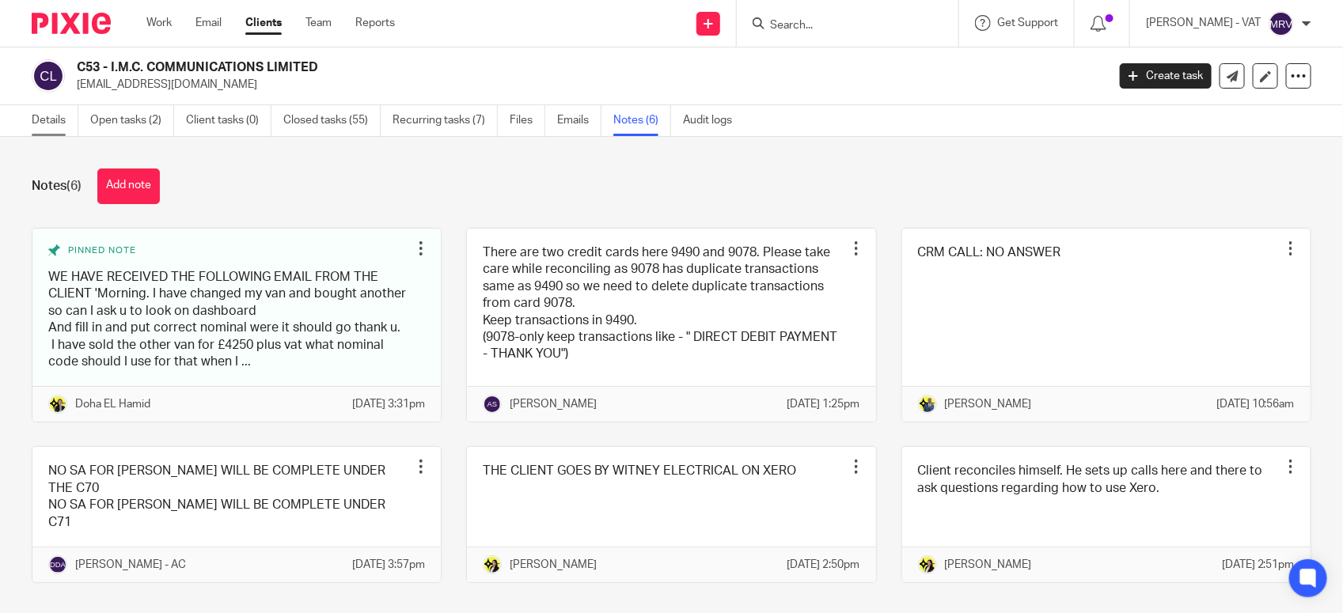
click at [50, 121] on link "Details" at bounding box center [55, 120] width 47 height 31
